Goal: Information Seeking & Learning: Learn about a topic

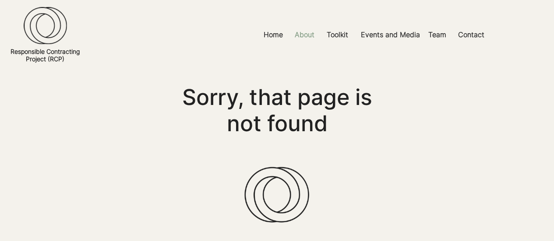
click at [305, 35] on p "About" at bounding box center [304, 35] width 28 height 20
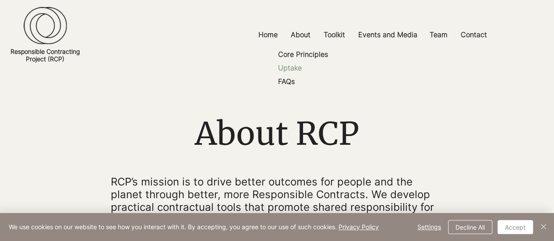
click at [286, 66] on p "Uptake" at bounding box center [289, 68] width 31 height 14
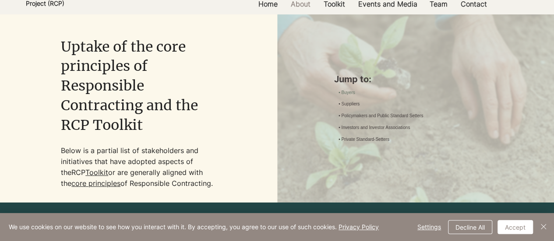
scroll to position [56, 0]
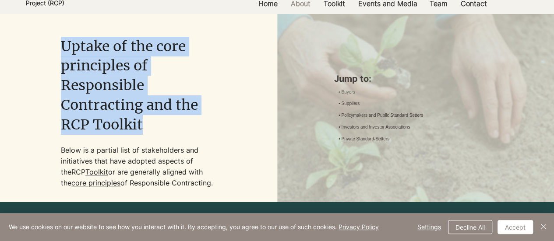
drag, startPoint x: 150, startPoint y: 123, endPoint x: 48, endPoint y: 43, distance: 129.1
click at [48, 43] on div "Uptake of the core principles of Responsible Contracting and the RCP Toolkit Be…" at bounding box center [138, 108] width 277 height 189
copy div "Uptake of the core principles of Responsible Contracting and the RCP Toolkit"
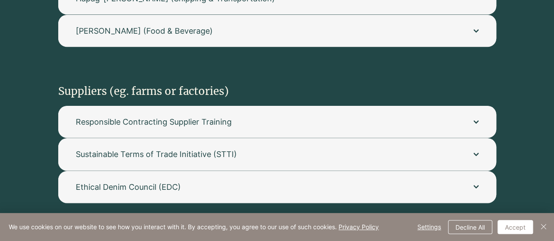
scroll to position [520, 0]
